Goal: Information Seeking & Learning: Learn about a topic

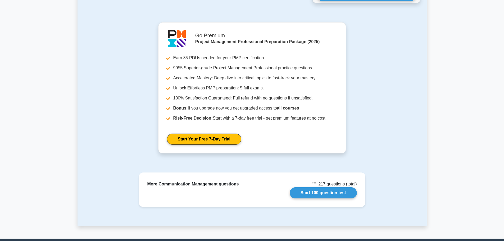
scroll to position [473, 0]
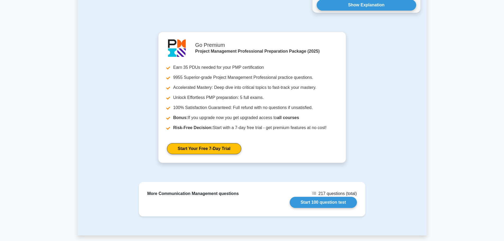
click at [98, 85] on div "Go Premium Project Management Professional Preparation Package (2025) Earn 35 P…" at bounding box center [252, 100] width 343 height 137
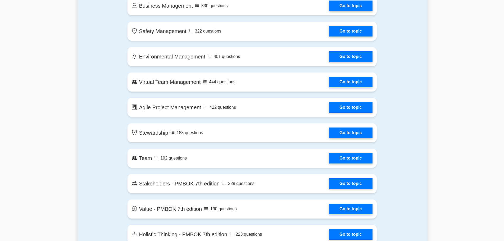
scroll to position [952, 0]
drag, startPoint x: 102, startPoint y: 108, endPoint x: 108, endPoint y: 100, distance: 9.9
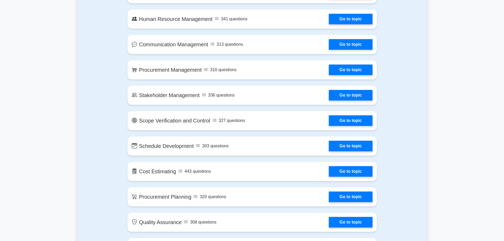
scroll to position [450, 0]
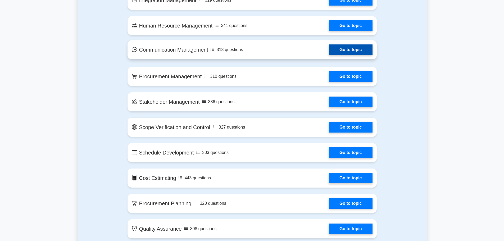
drag, startPoint x: 168, startPoint y: 56, endPoint x: 169, endPoint y: 53, distance: 3.1
click at [329, 55] on link "Go to topic" at bounding box center [350, 49] width 43 height 11
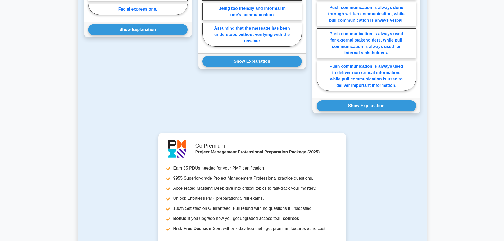
scroll to position [450, 0]
